Goal: Find specific page/section: Find specific page/section

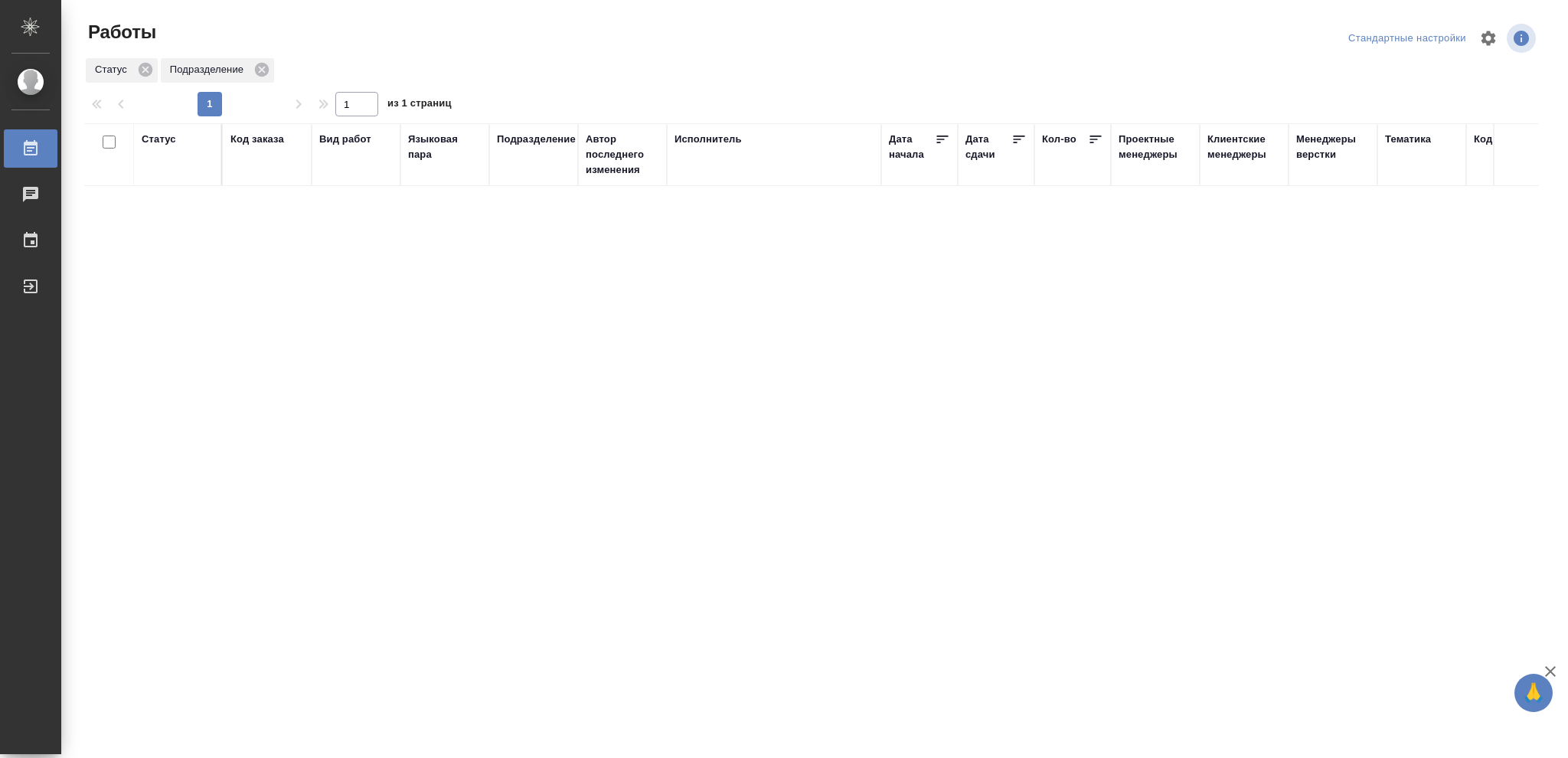
click at [152, 143] on div "Статус" at bounding box center [159, 140] width 34 height 16
click at [168, 181] on icon at bounding box center [170, 179] width 11 height 11
click at [170, 178] on icon at bounding box center [170, 175] width 11 height 11
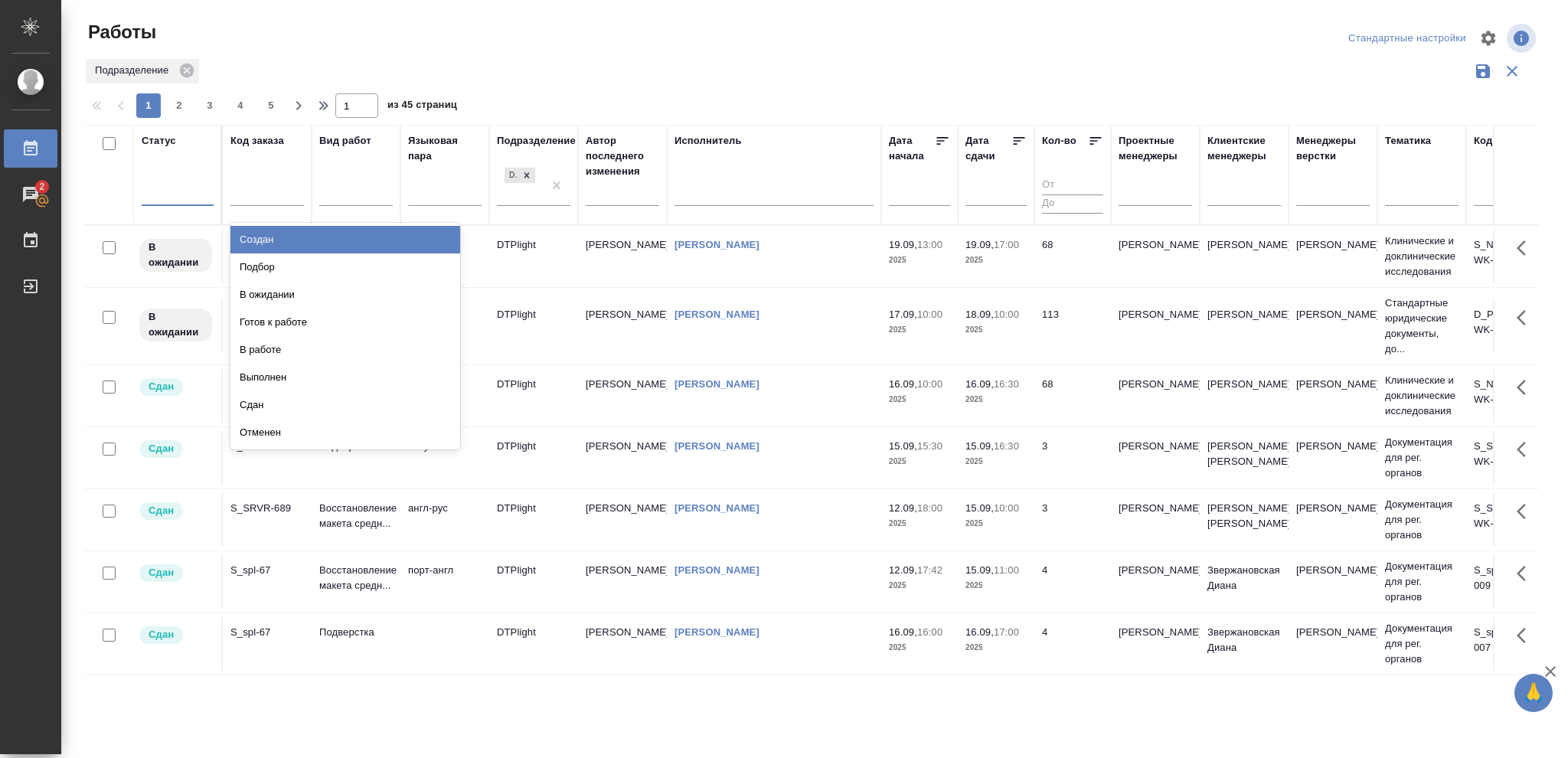
click at [168, 185] on div at bounding box center [178, 191] width 72 height 22
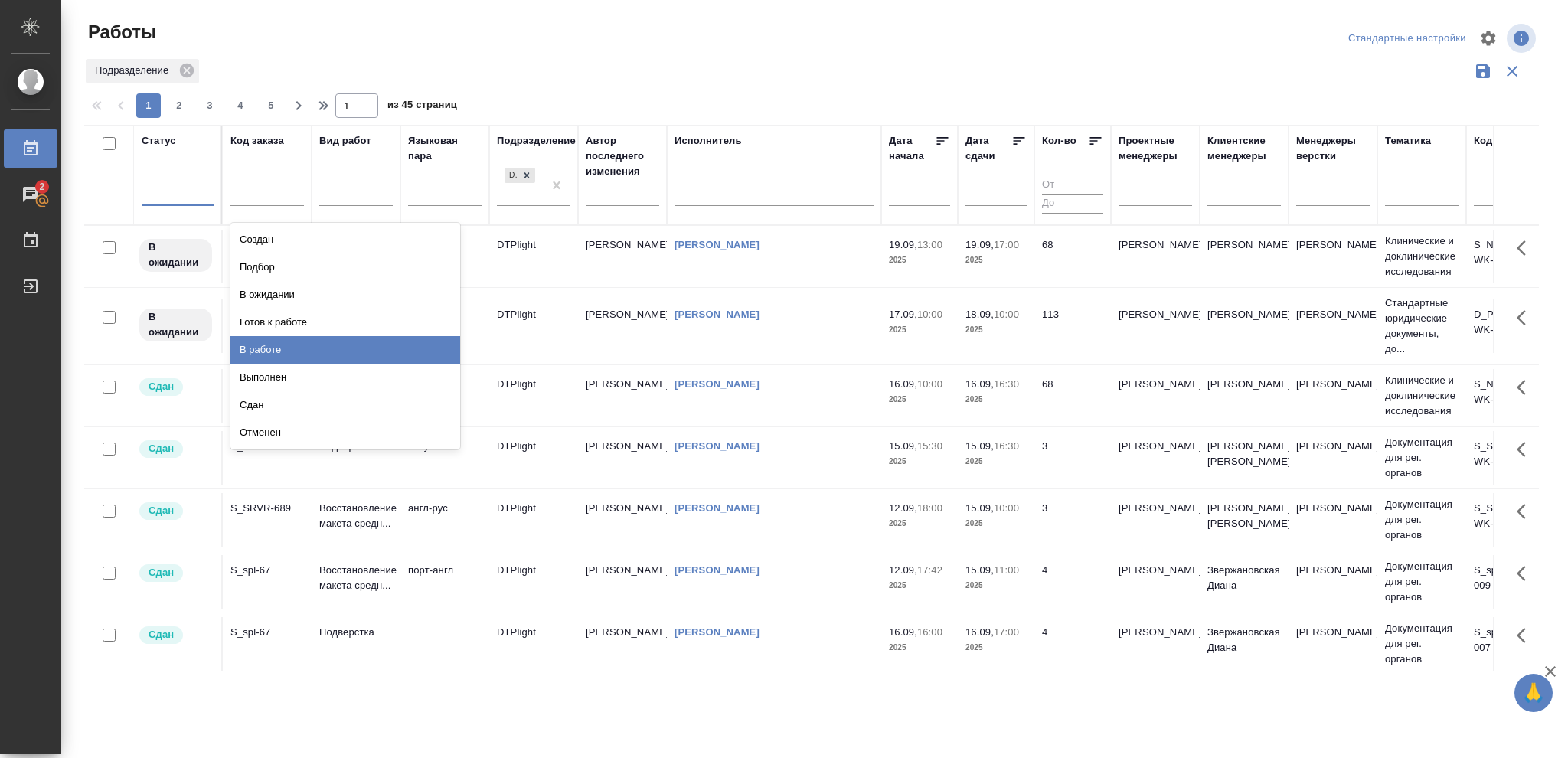
click at [250, 342] on div "В работе" at bounding box center [345, 349] width 229 height 27
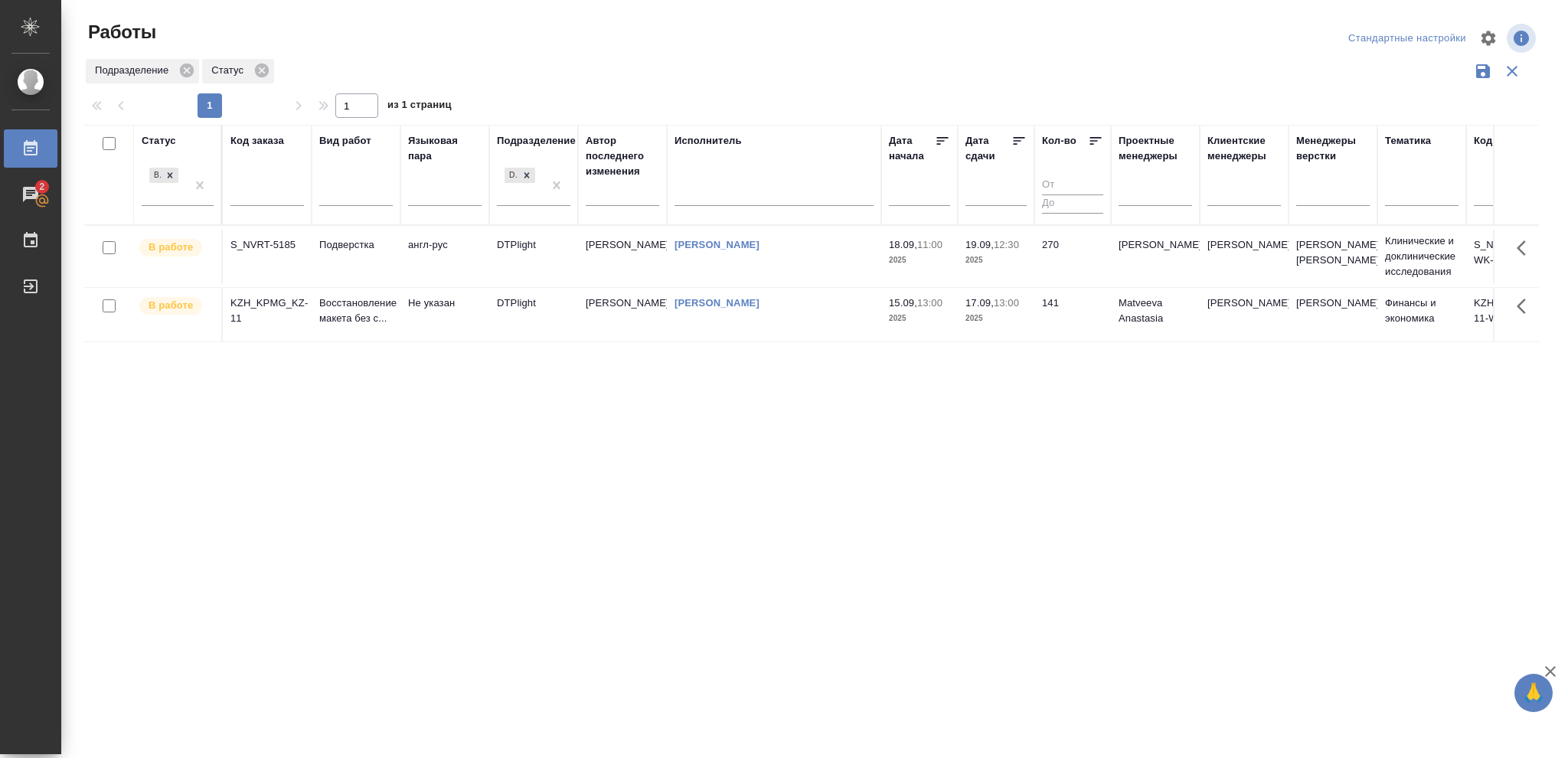
click at [1006, 326] on p "2025" at bounding box center [995, 318] width 62 height 16
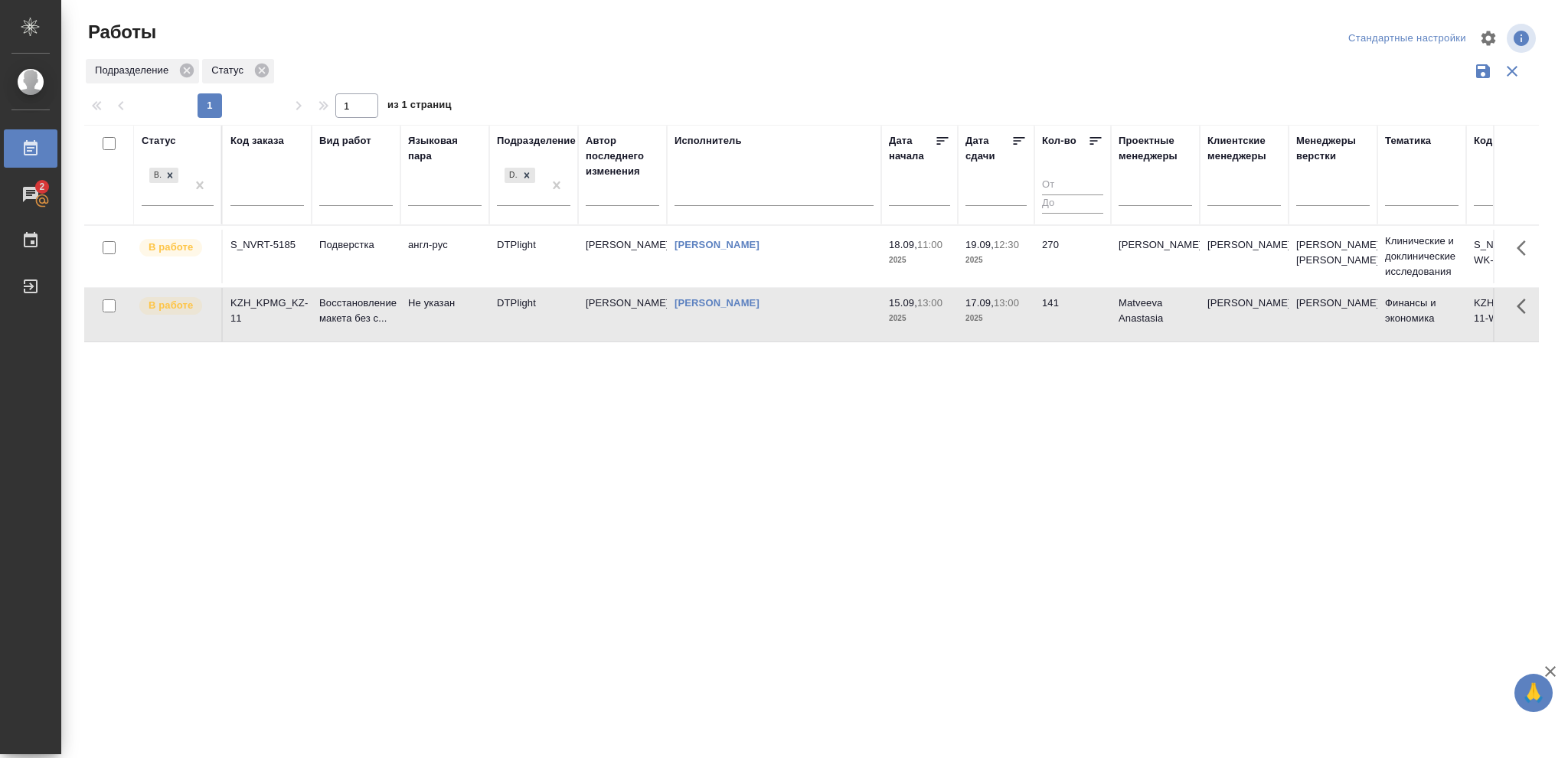
click at [1006, 326] on p "2025" at bounding box center [995, 318] width 62 height 16
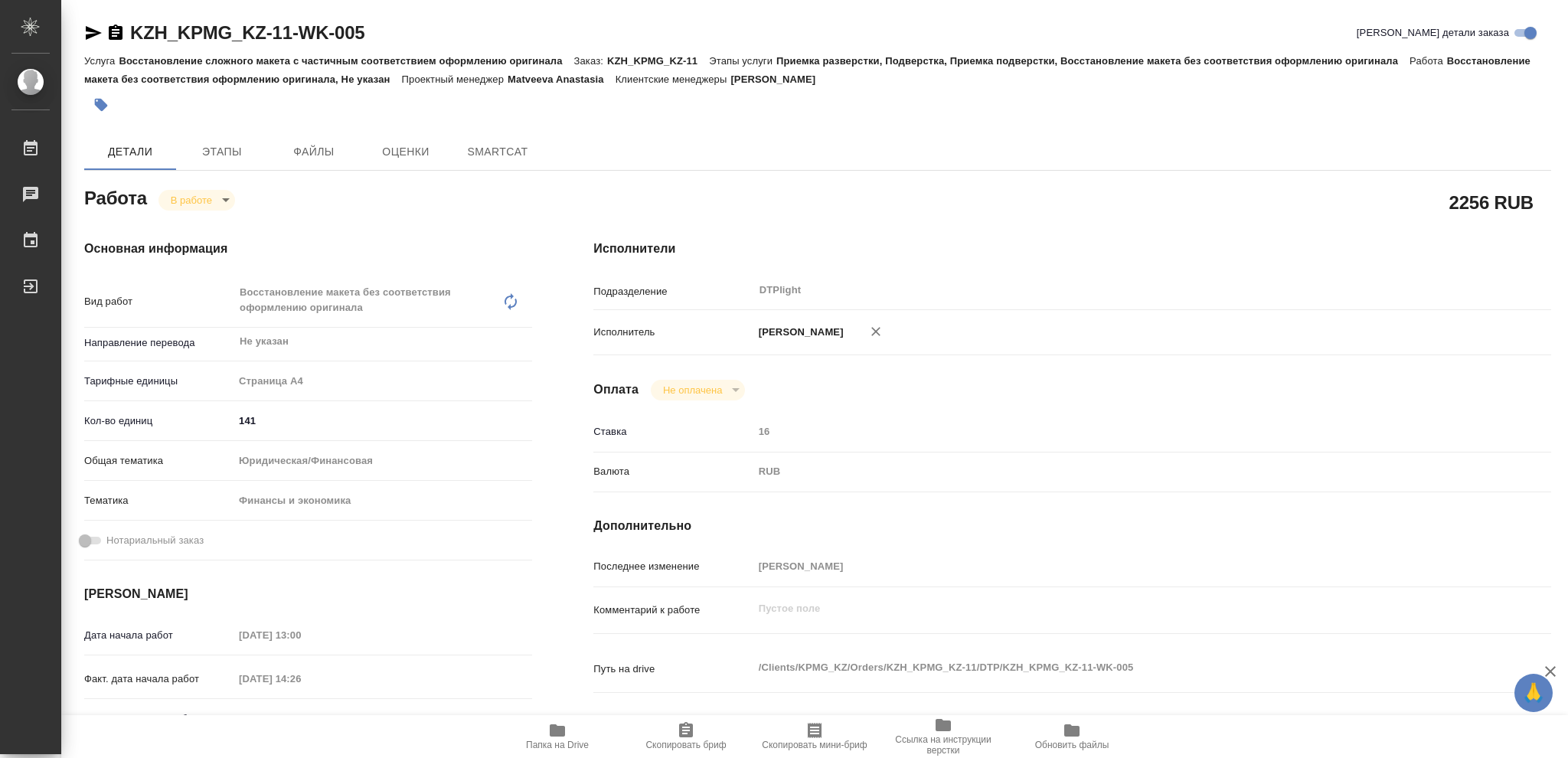
type textarea "x"
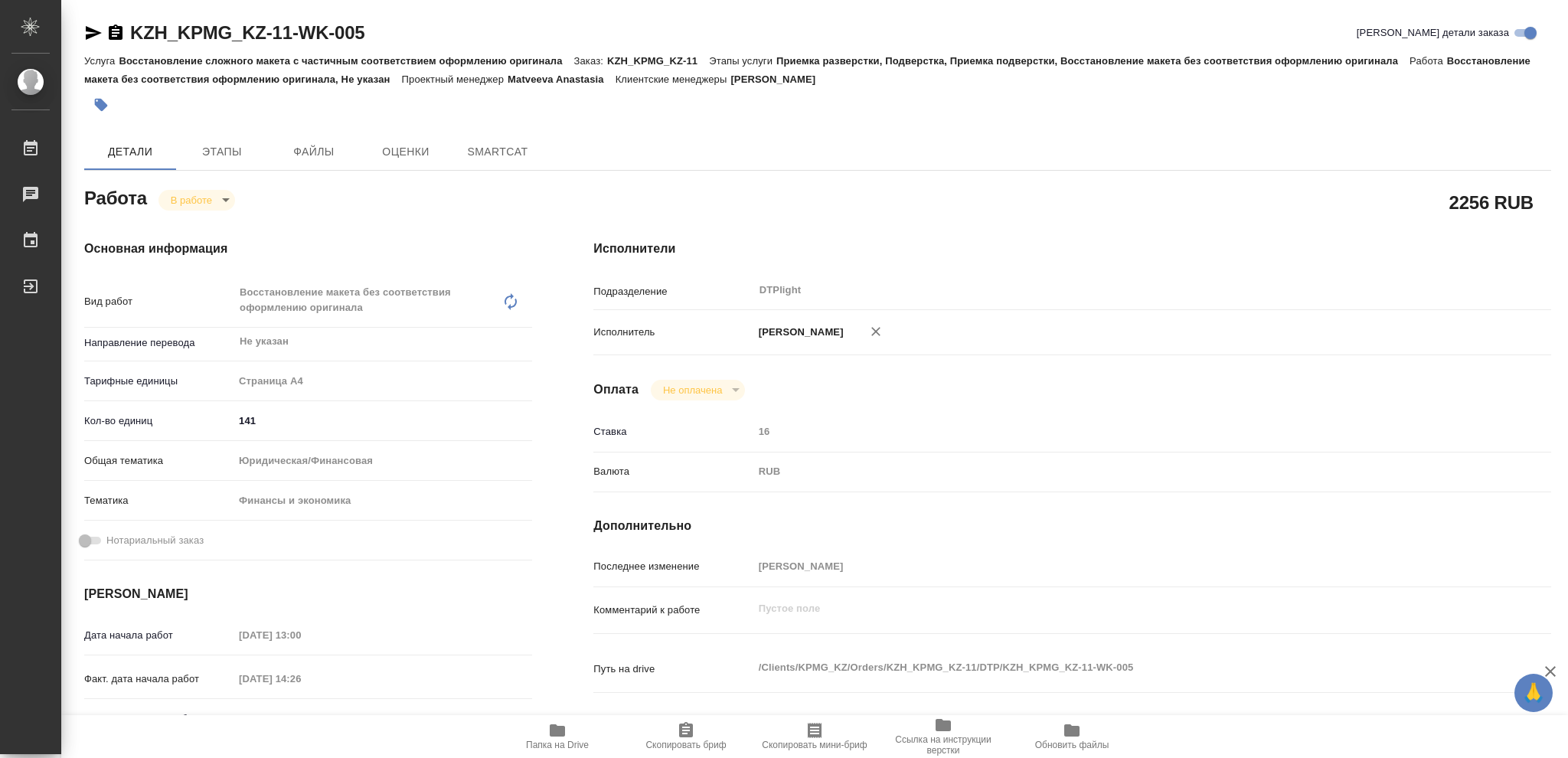
type textarea "x"
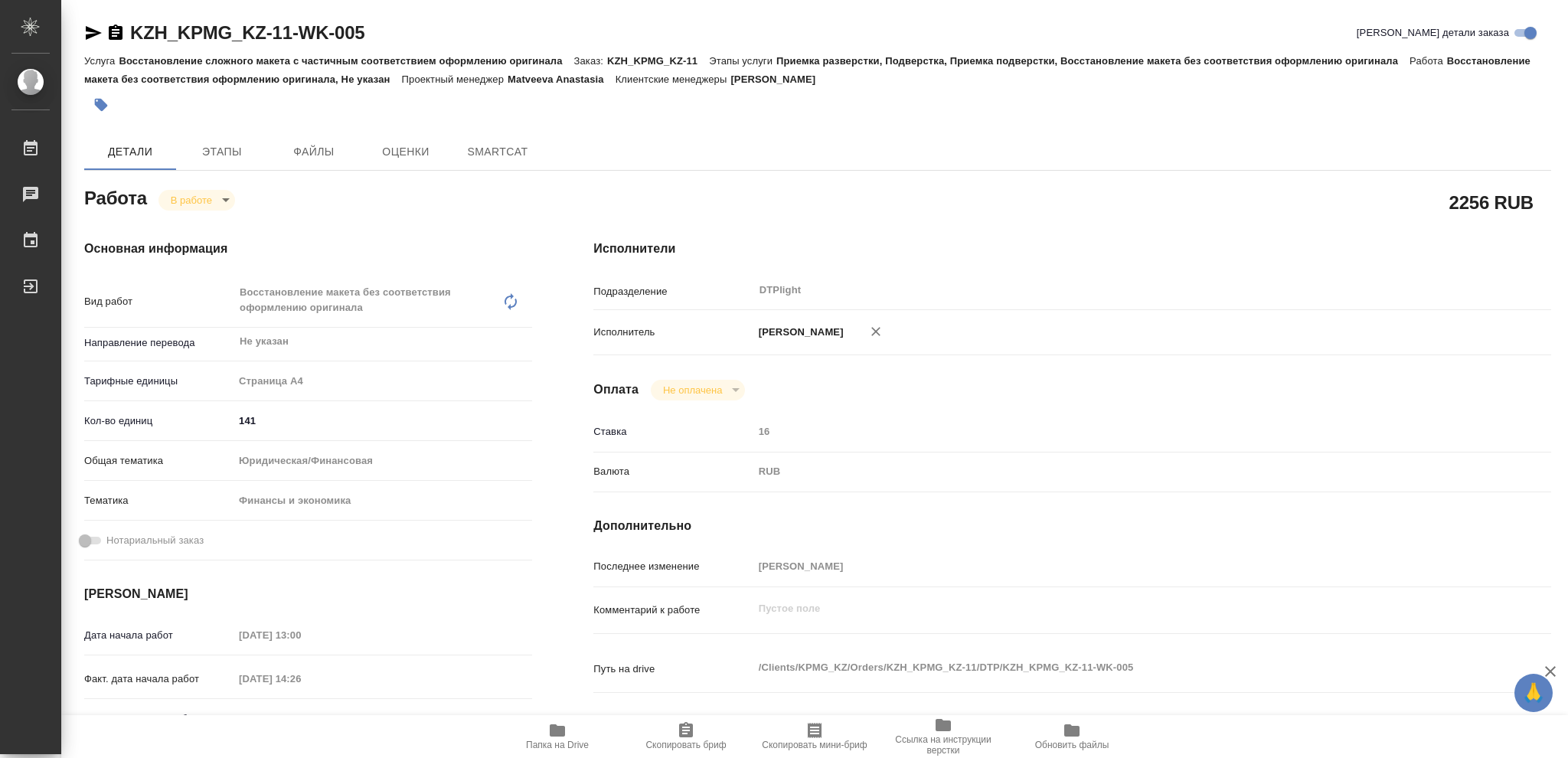
type textarea "x"
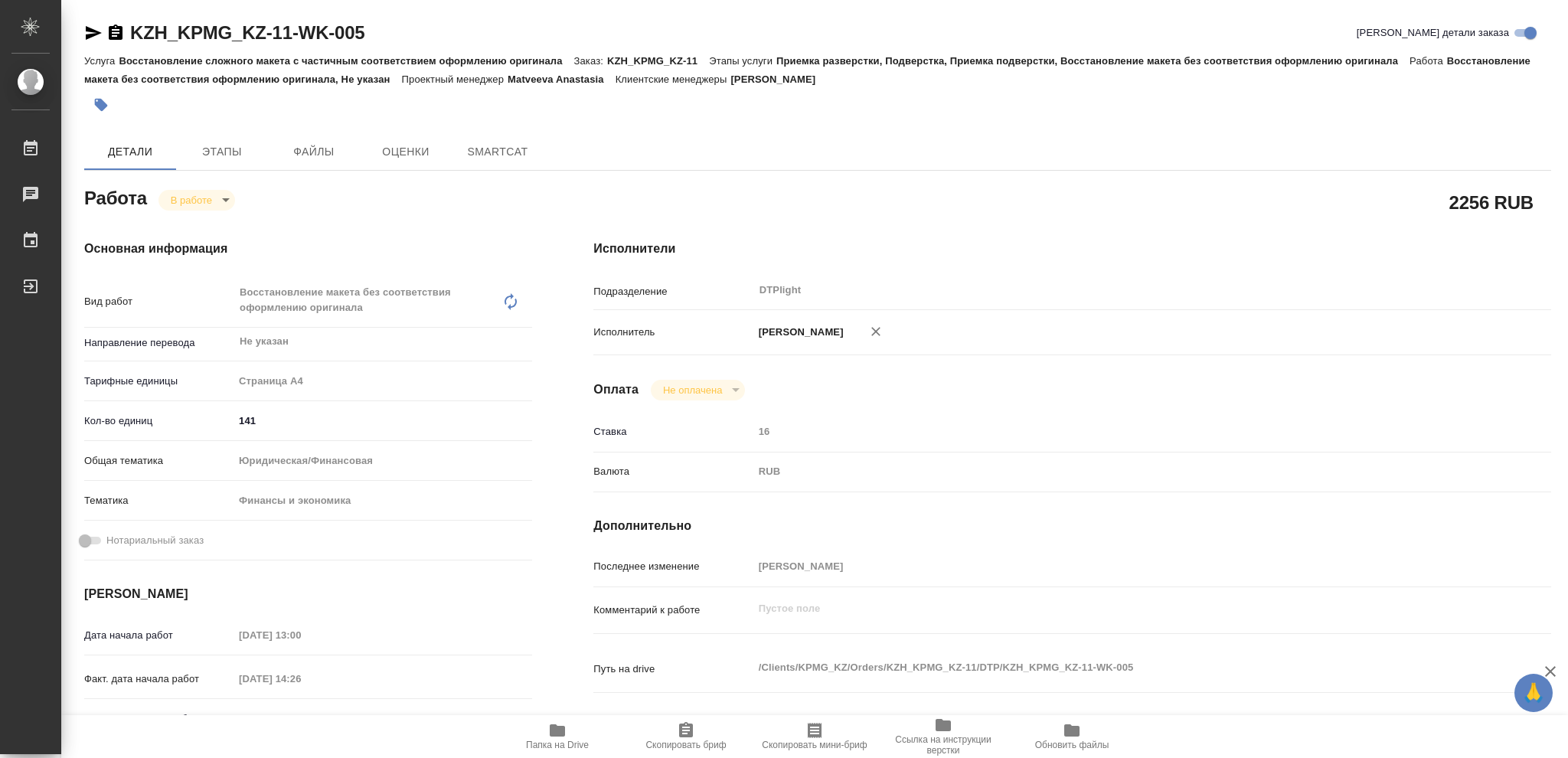
type textarea "x"
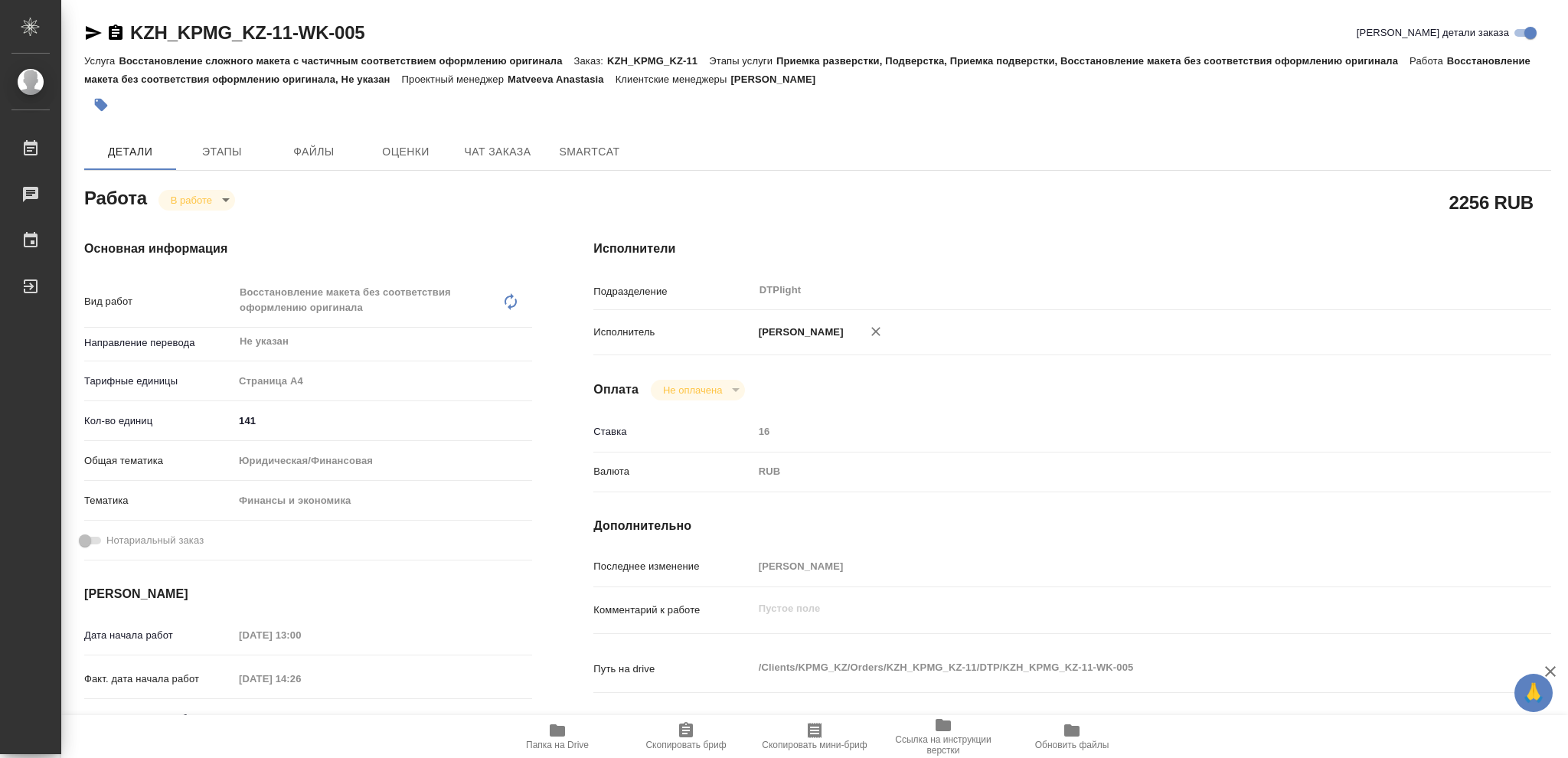
type textarea "x"
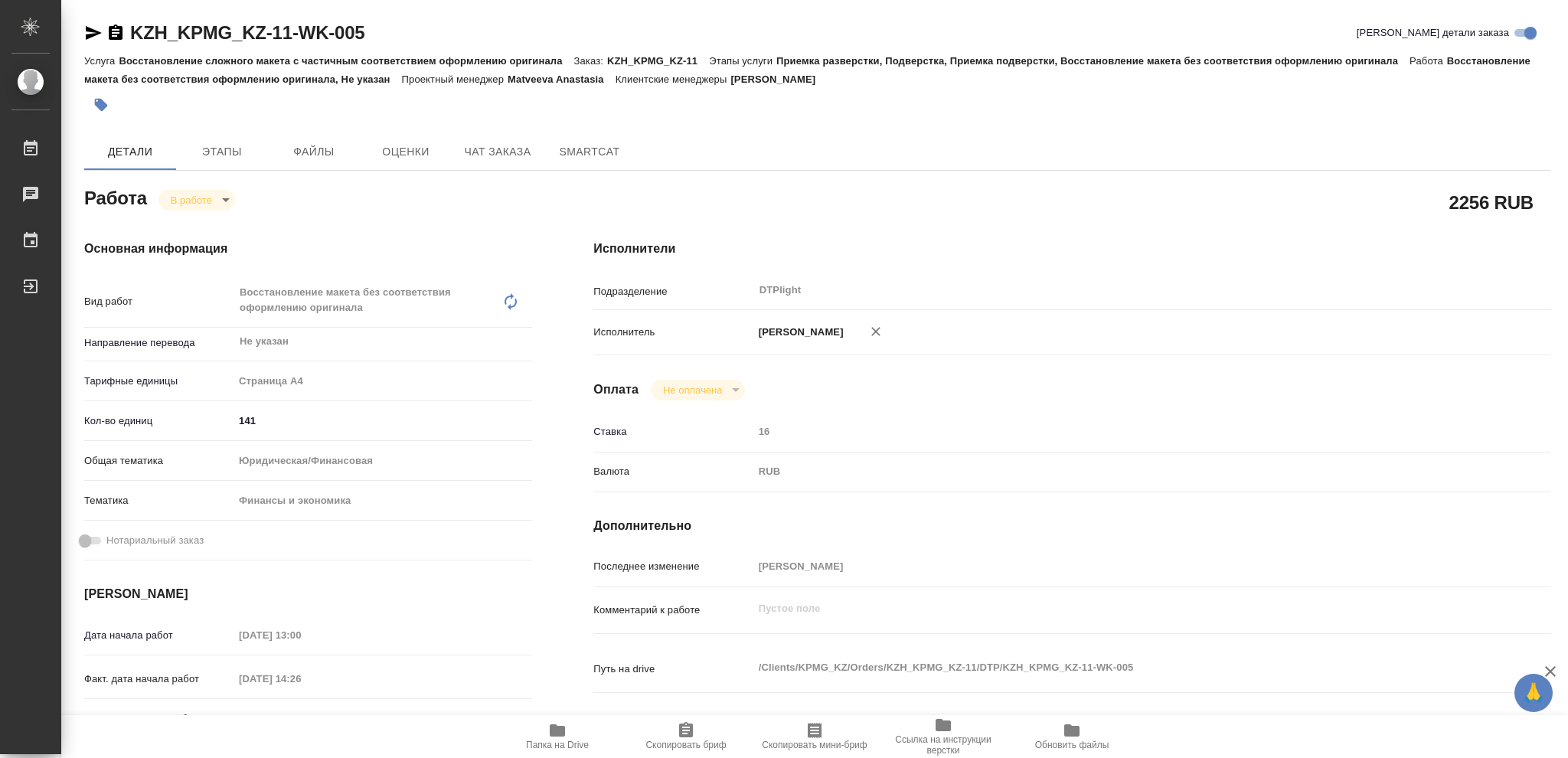
type textarea "x"
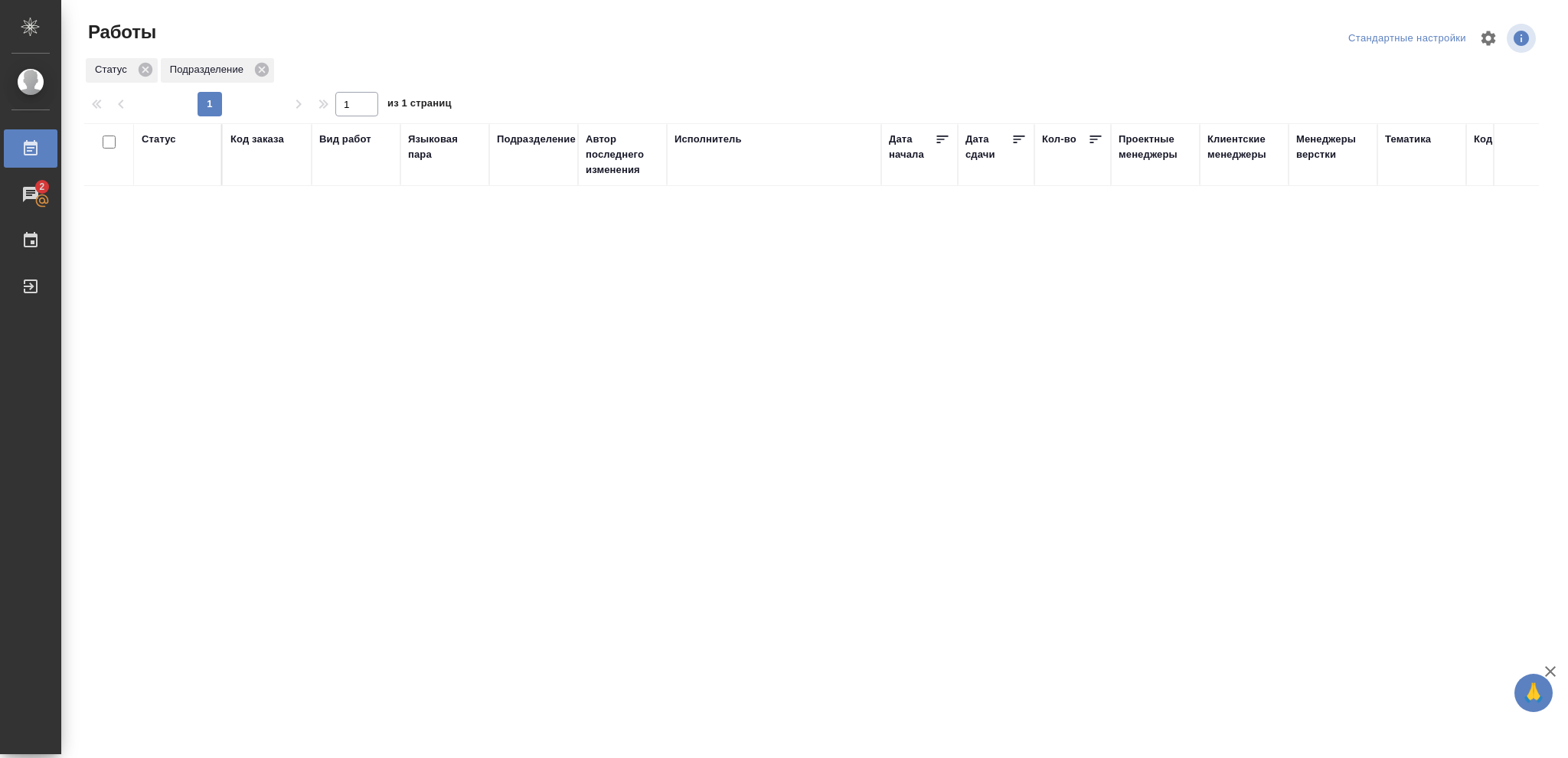
click at [154, 136] on div "Статус" at bounding box center [159, 140] width 34 height 16
click at [166, 180] on icon at bounding box center [170, 179] width 11 height 11
click at [527, 175] on icon at bounding box center [527, 174] width 5 height 5
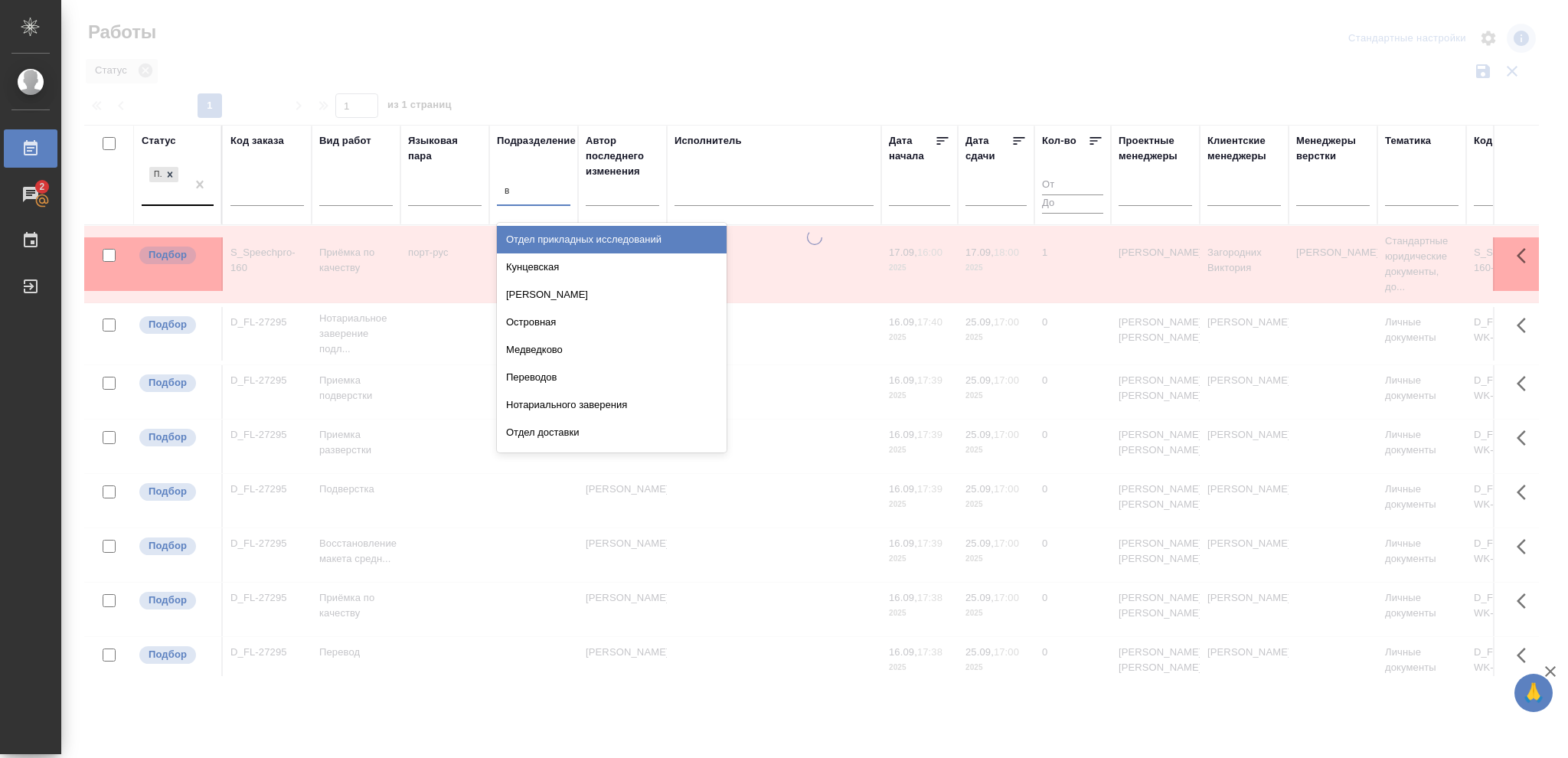
type input "ве"
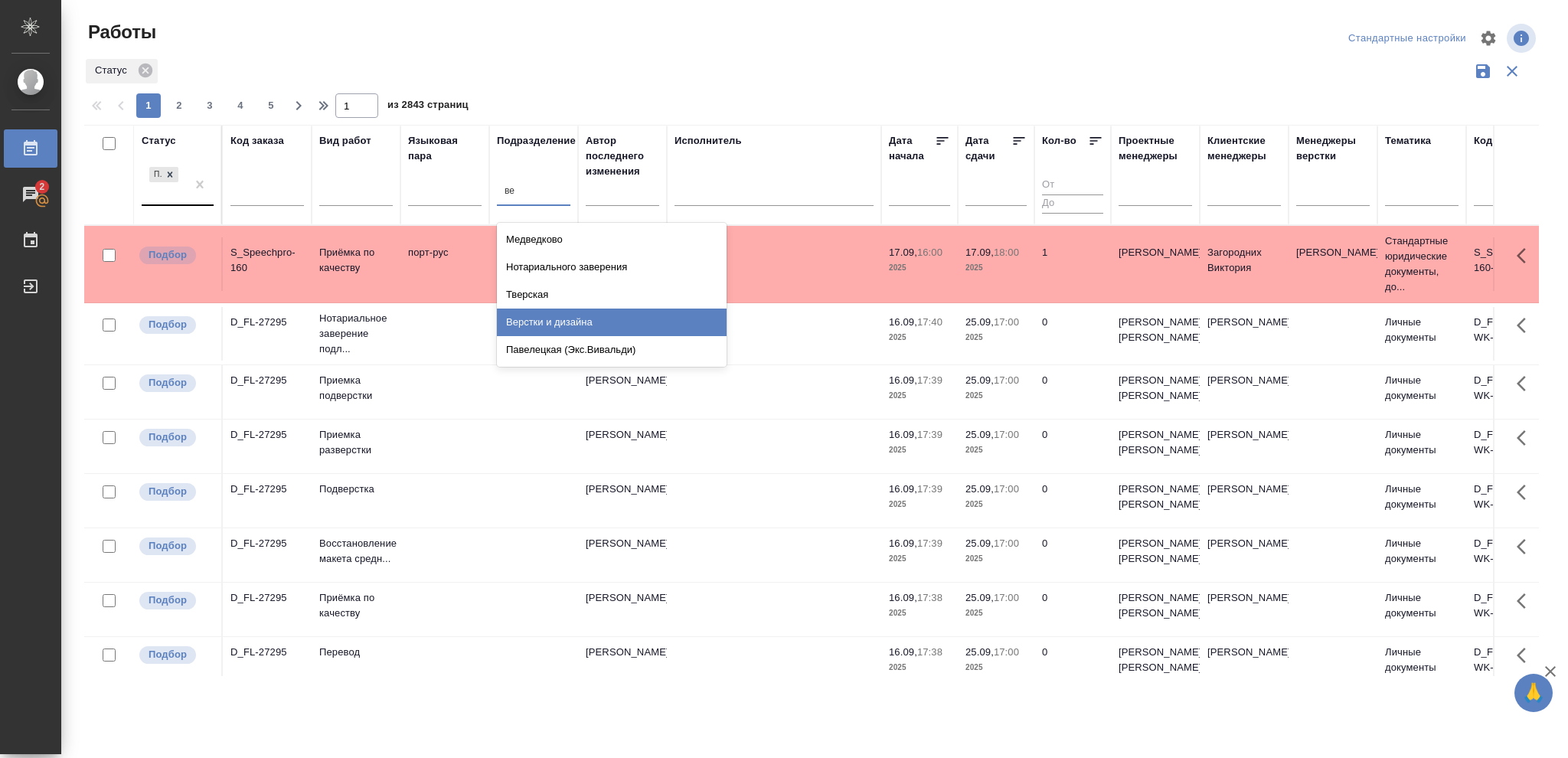
click at [589, 320] on div "Верстки и дизайна" at bounding box center [612, 321] width 229 height 27
